Goal: Communication & Community: Answer question/provide support

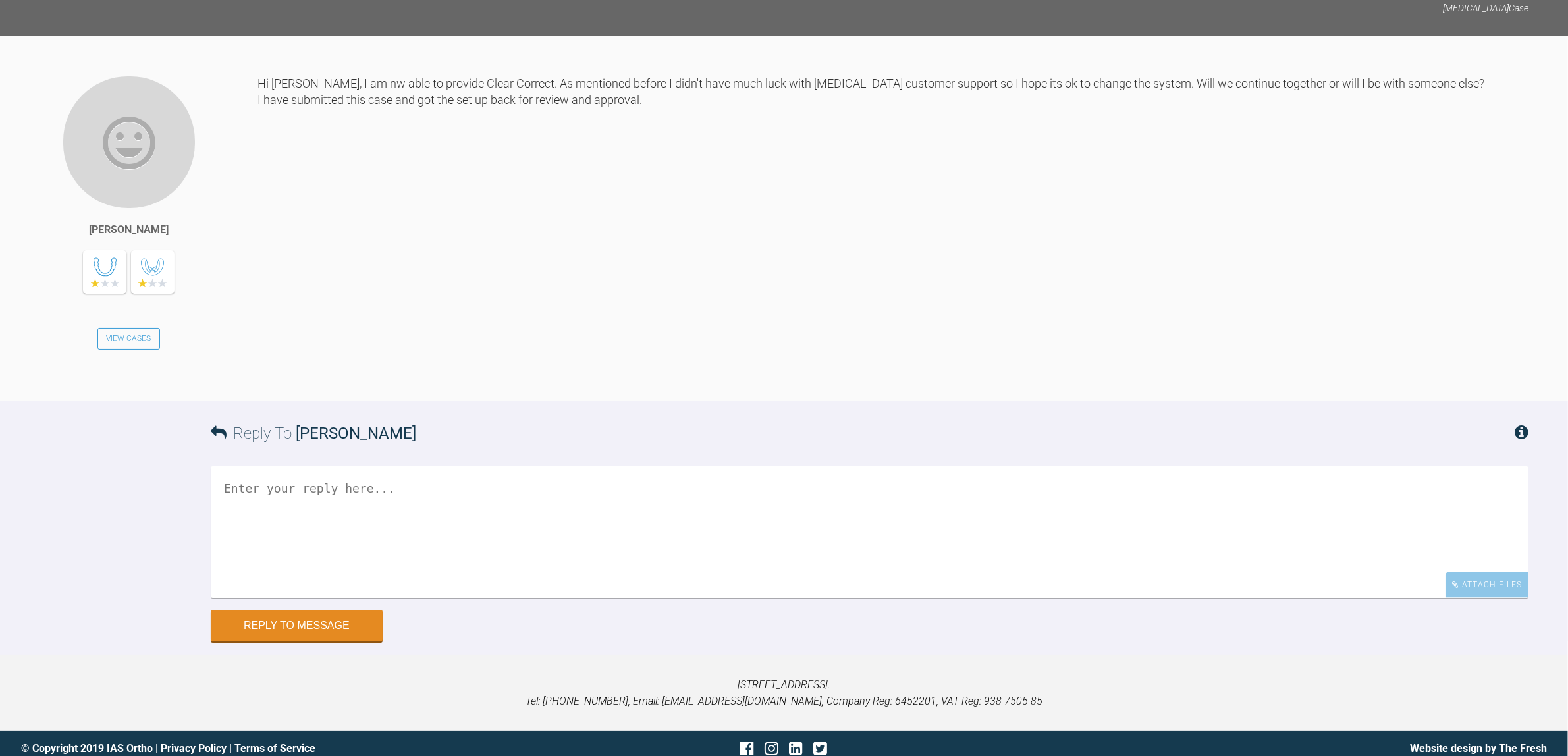
scroll to position [2155, 0]
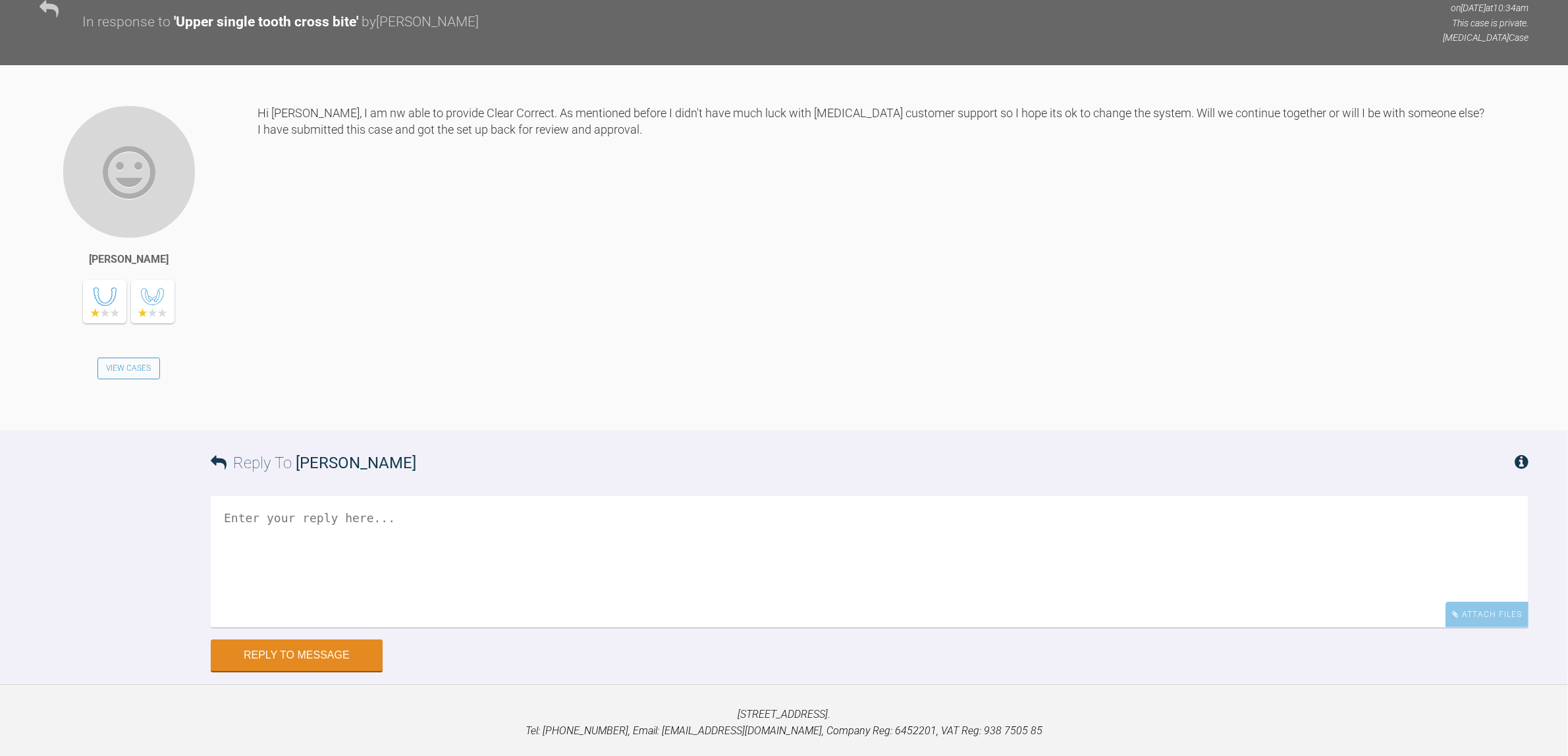
click at [1018, 571] on textarea at bounding box center [869, 561] width 1318 height 131
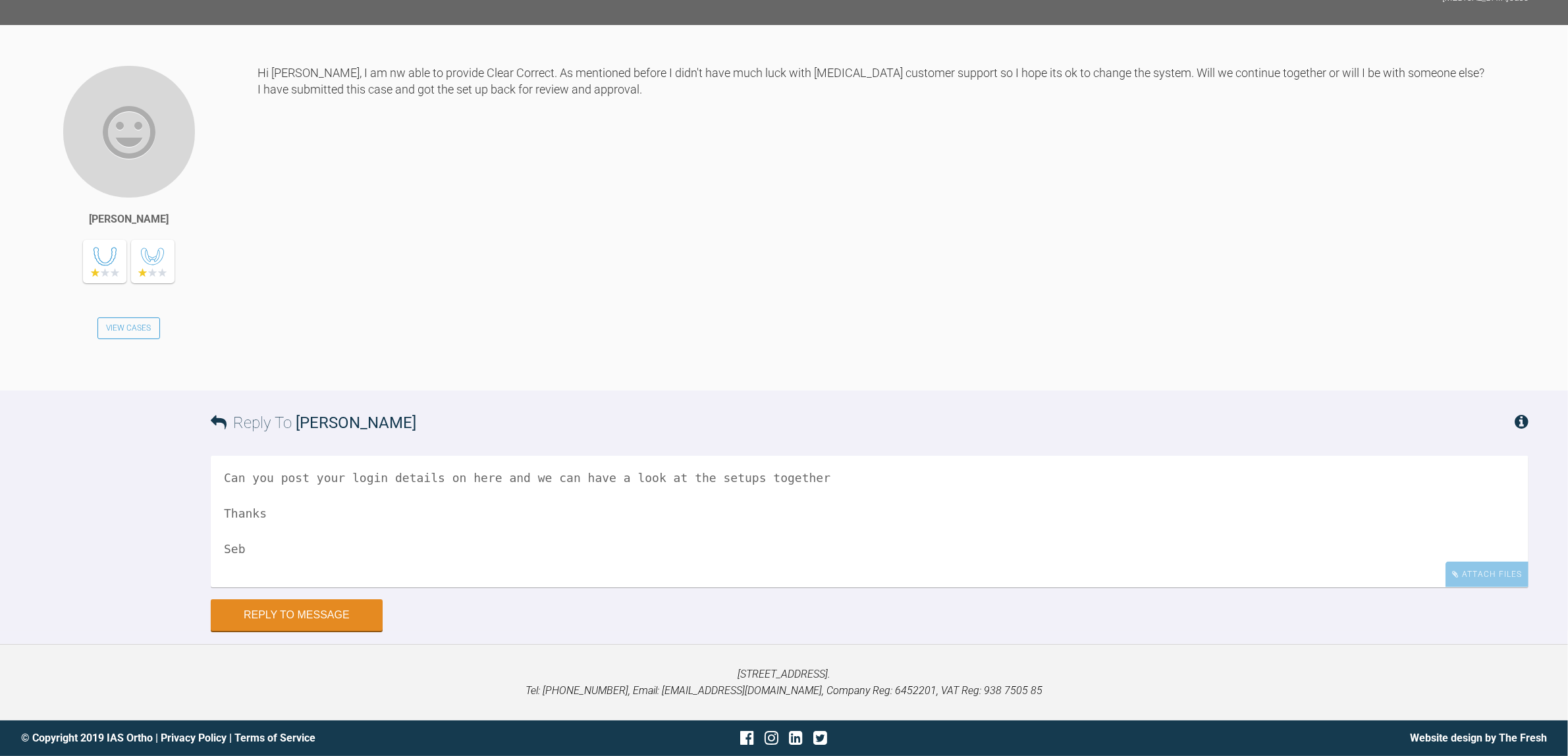
scroll to position [2237, 0]
type textarea "Can you post your login details on here and we can have a look at the setups to…"
click at [359, 617] on button "Reply to Message" at bounding box center [297, 616] width 172 height 31
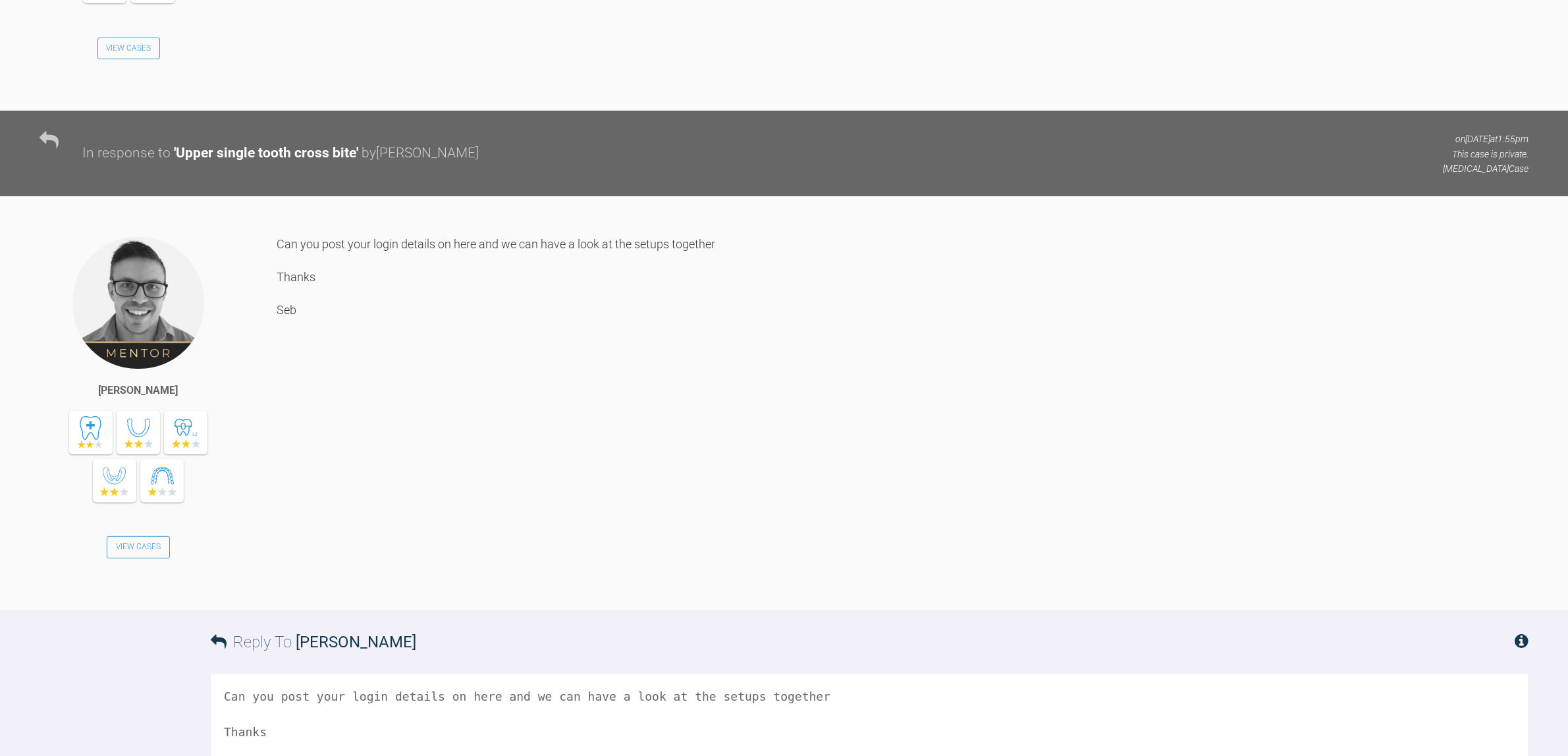
scroll to position [2734, 0]
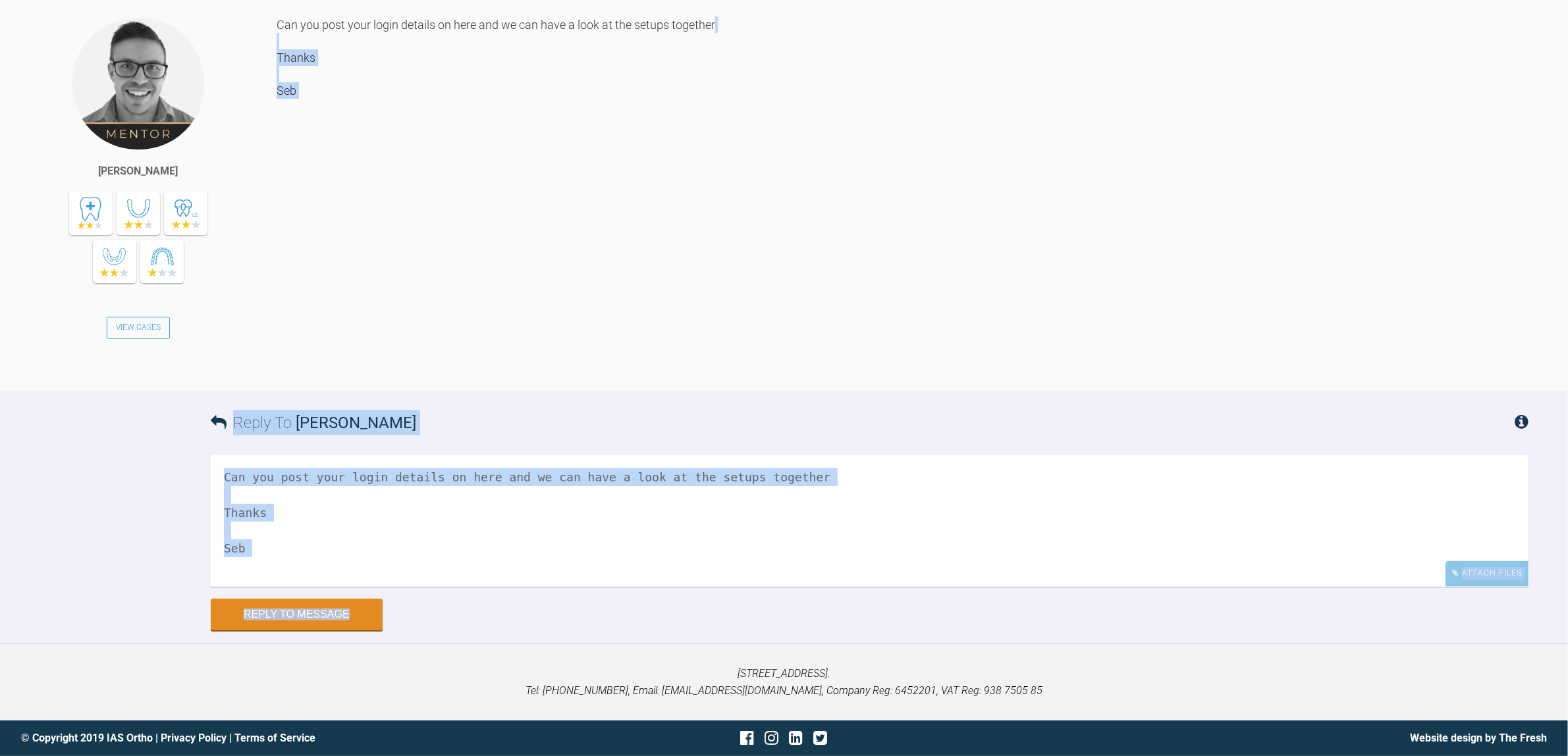
drag, startPoint x: 1565, startPoint y: 626, endPoint x: 1563, endPoint y: 25, distance: 601.0
click at [830, 89] on div "Can you post your login details on here and we can have a look at the setups to…" at bounding box center [902, 193] width 1252 height 355
